Goal: Find contact information: Find contact information

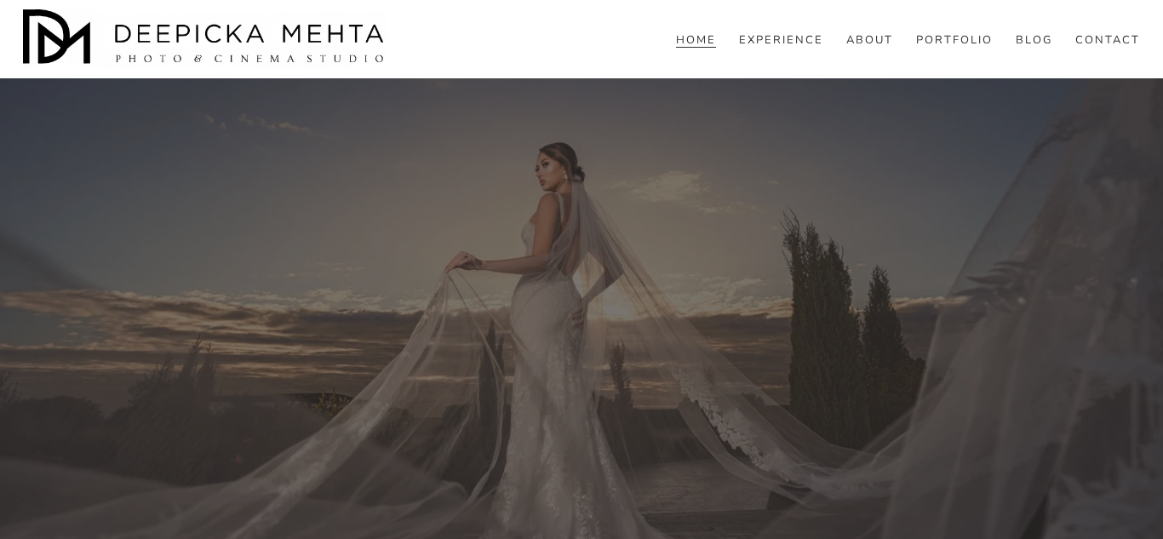
scroll to position [6543, 0]
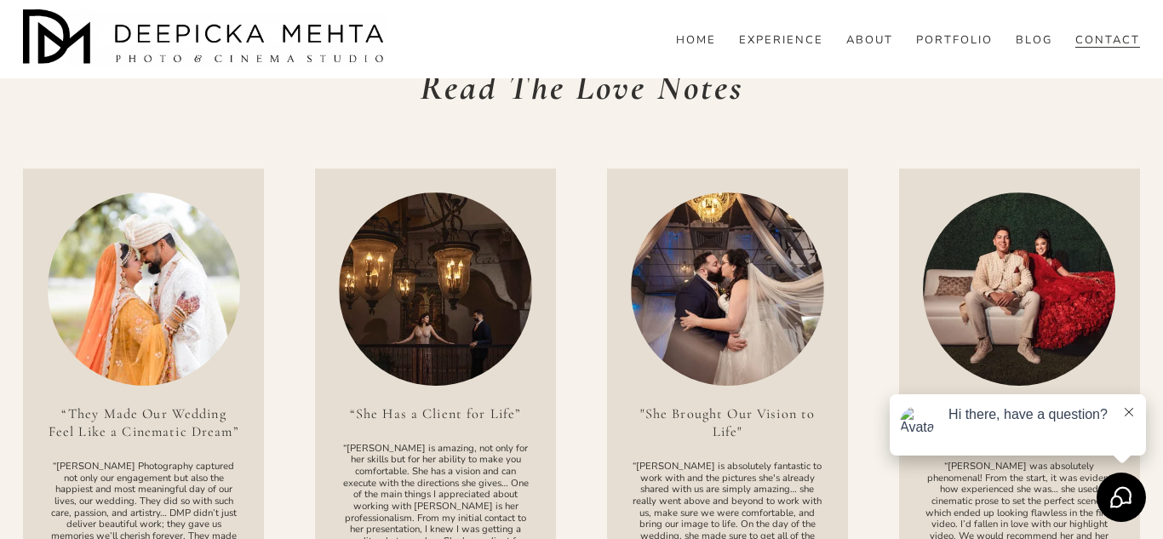
scroll to position [2198, 0]
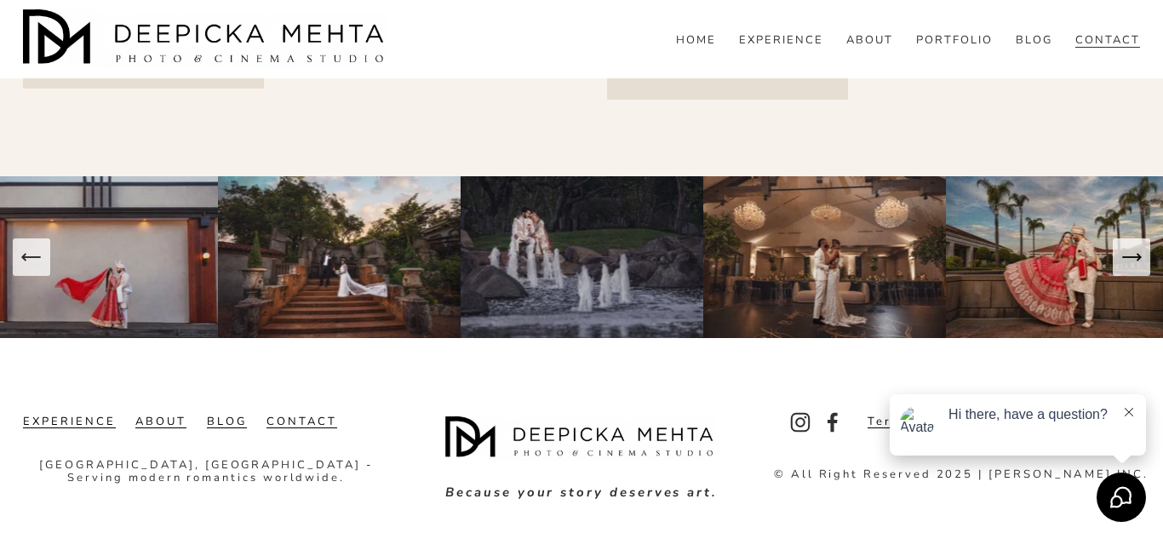
click at [1136, 409] on div "Hi there, have a question?" at bounding box center [1017, 424] width 256 height 61
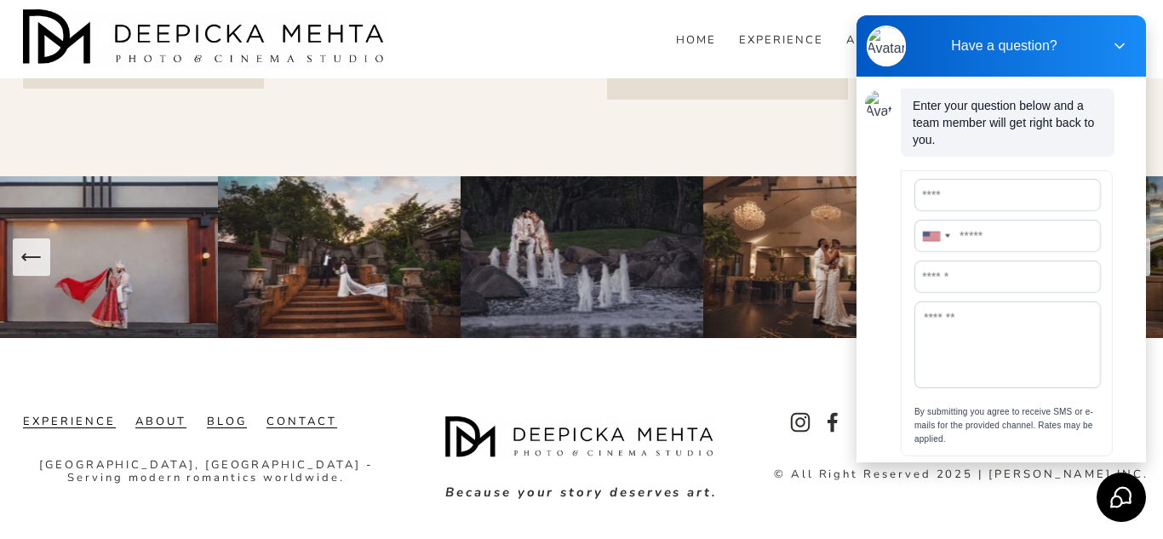
click at [1118, 43] on icon at bounding box center [1119, 45] width 17 height 17
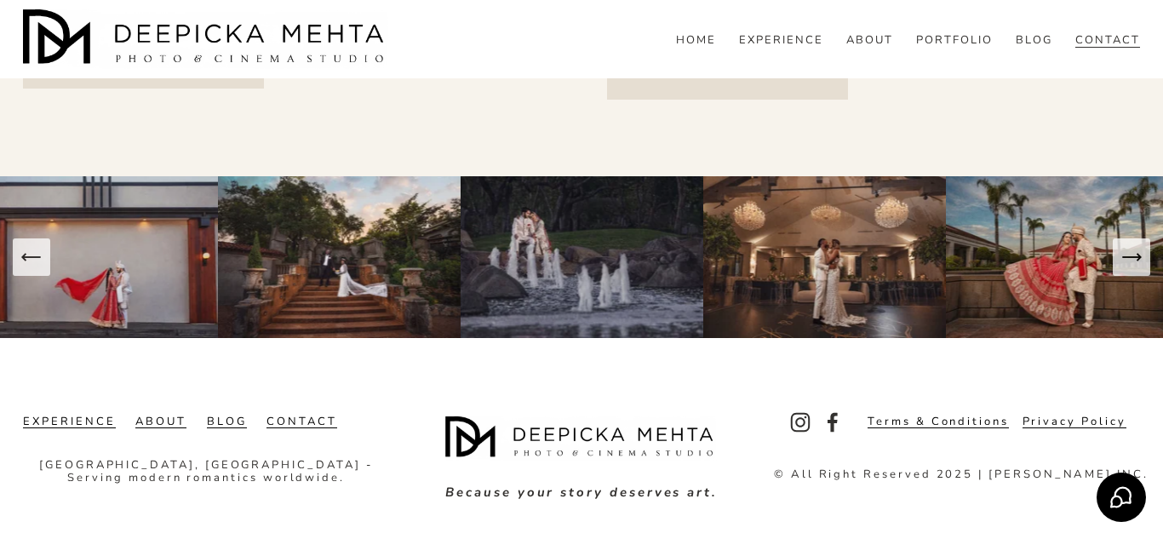
click at [831, 418] on use "Facebook" at bounding box center [832, 422] width 10 height 20
